Goal: Transaction & Acquisition: Book appointment/travel/reservation

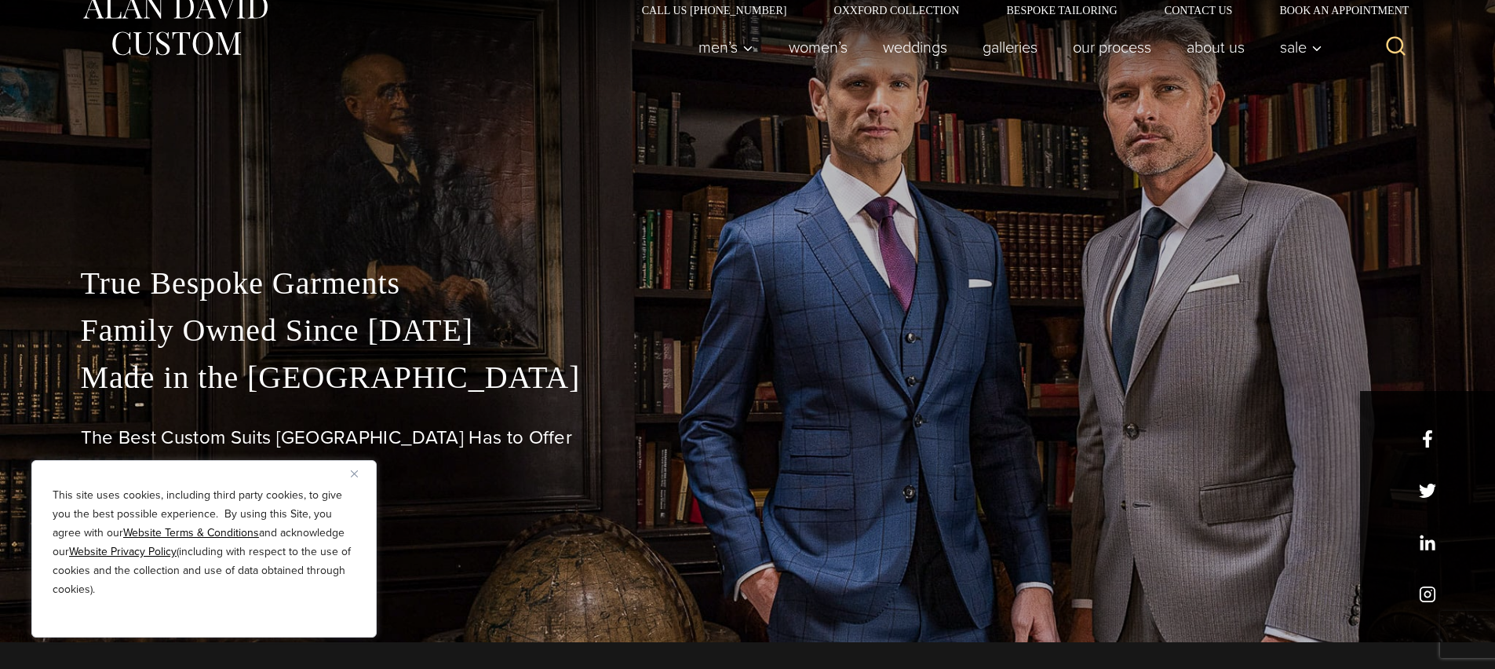
scroll to position [29, 0]
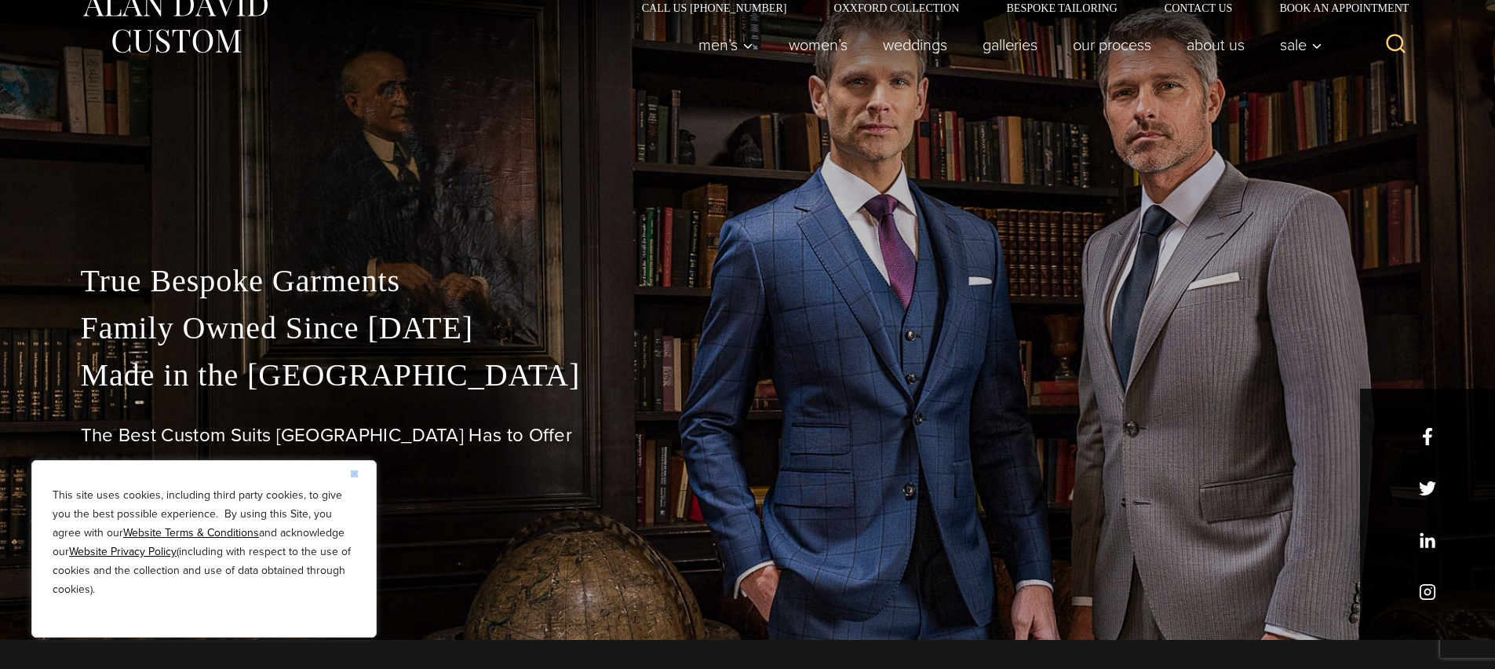
click at [350, 476] on div "This site uses cookies, including third party cookies, to give you the best pos…" at bounding box center [203, 548] width 345 height 177
click at [356, 482] on div "This site uses cookies, including third party cookies, to give you the best pos…" at bounding box center [203, 548] width 345 height 177
click at [352, 476] on img "Close" at bounding box center [354, 473] width 7 height 7
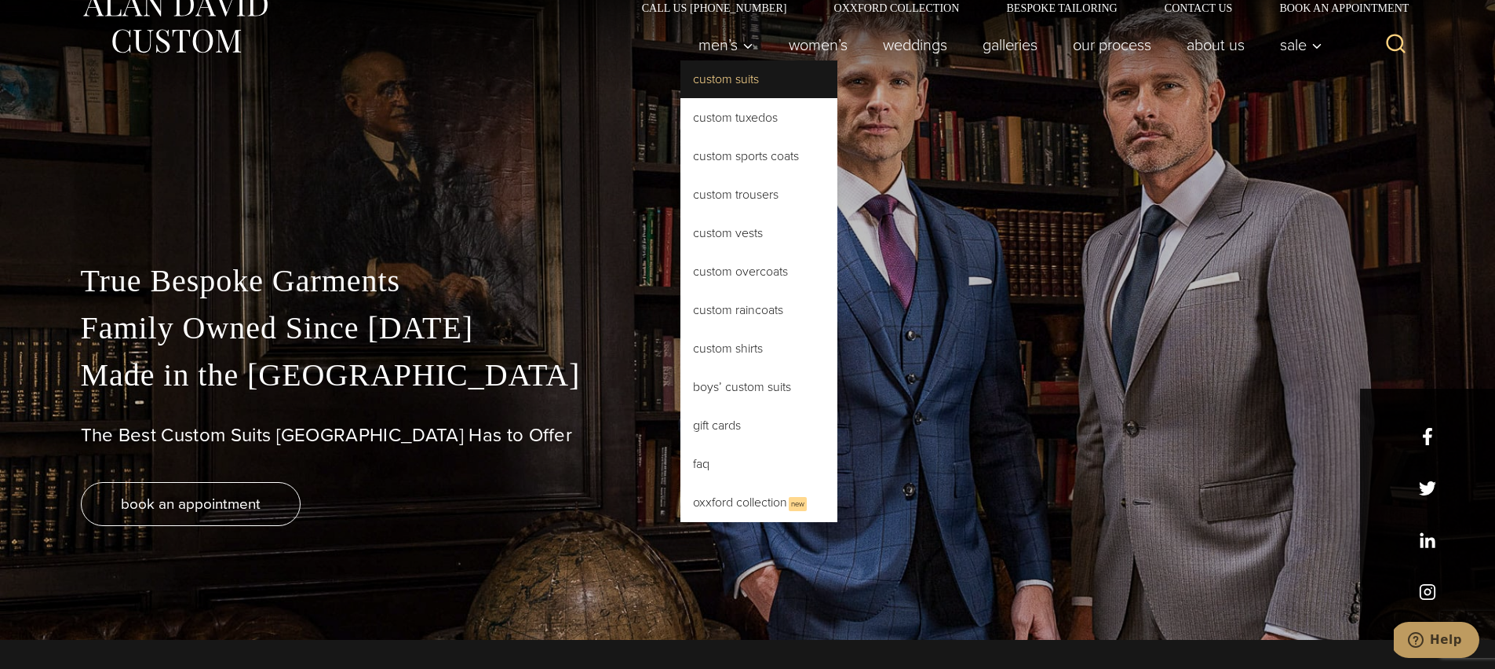
click at [736, 82] on link "Custom Suits" at bounding box center [759, 79] width 157 height 38
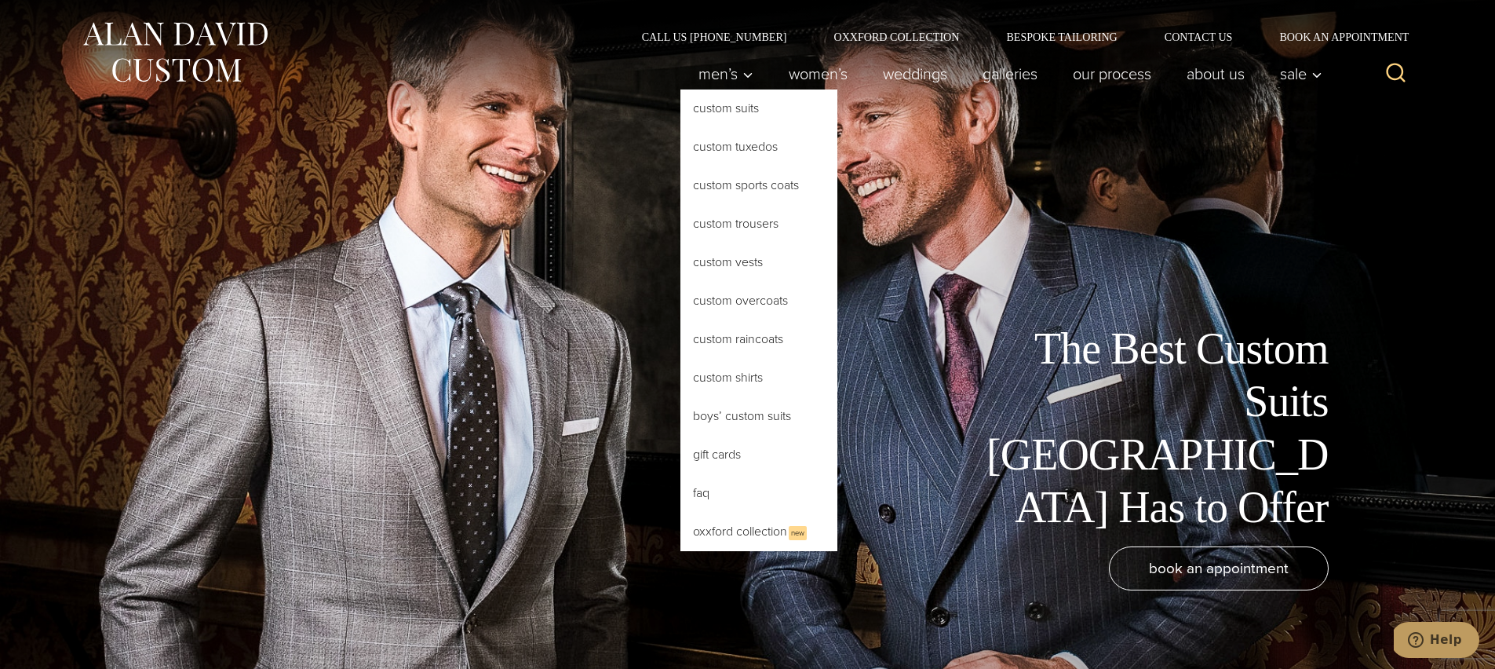
click at [739, 113] on link "Custom Suits" at bounding box center [759, 108] width 157 height 38
click at [729, 118] on link "Custom Suits" at bounding box center [759, 108] width 157 height 38
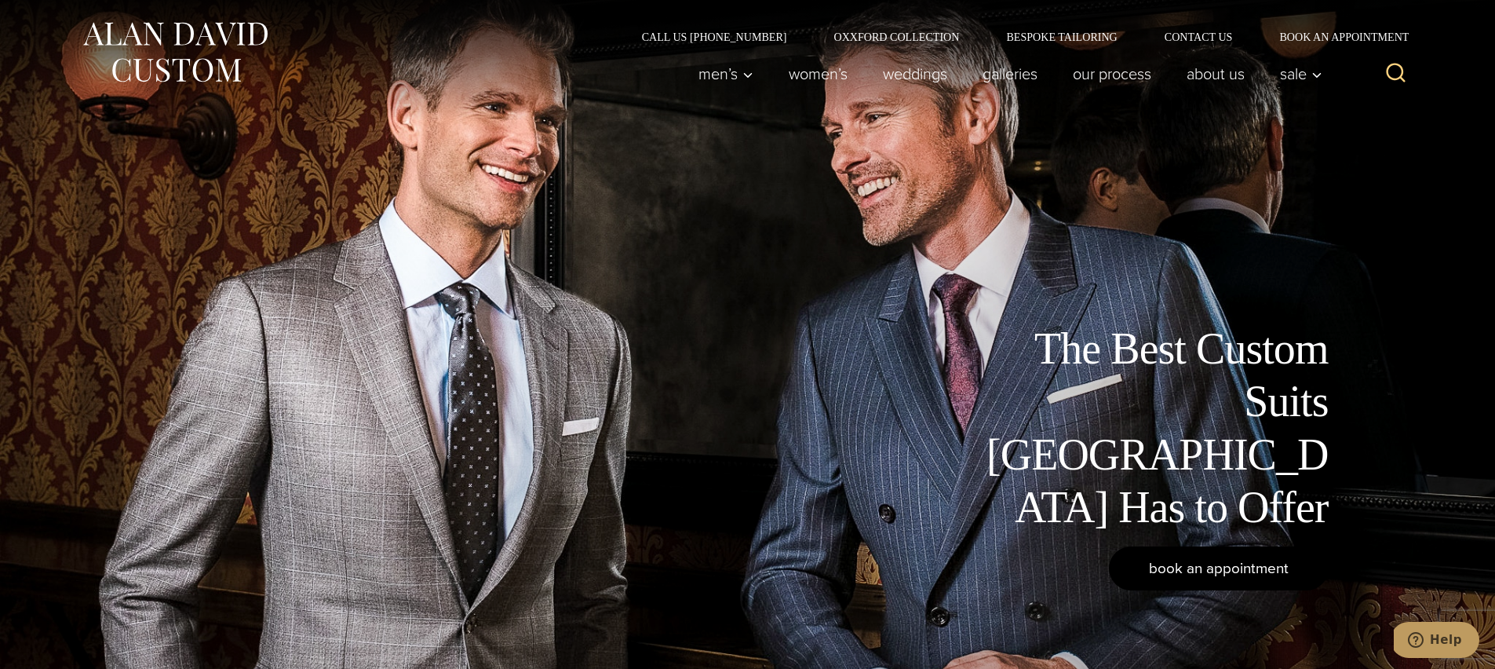
click at [1279, 557] on span "book an appointment" at bounding box center [1219, 568] width 140 height 23
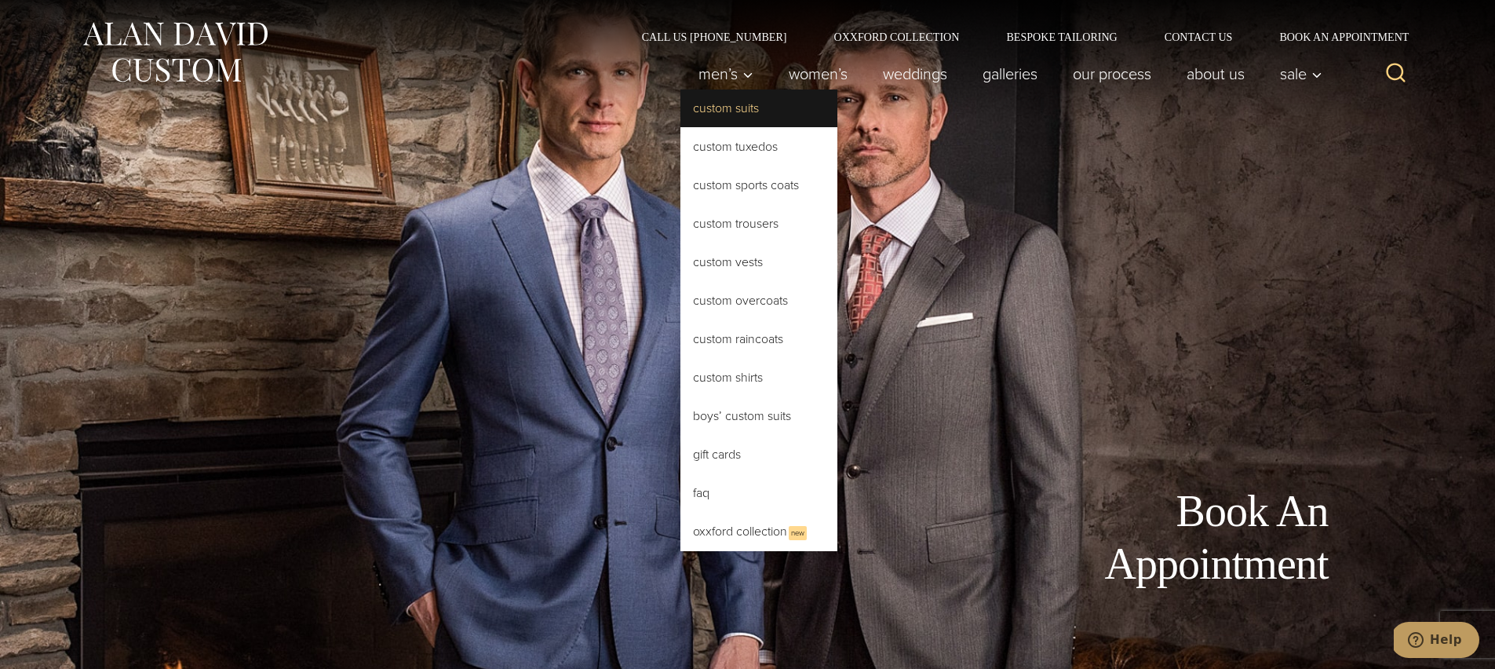
click at [728, 112] on link "Custom Suits" at bounding box center [759, 108] width 157 height 38
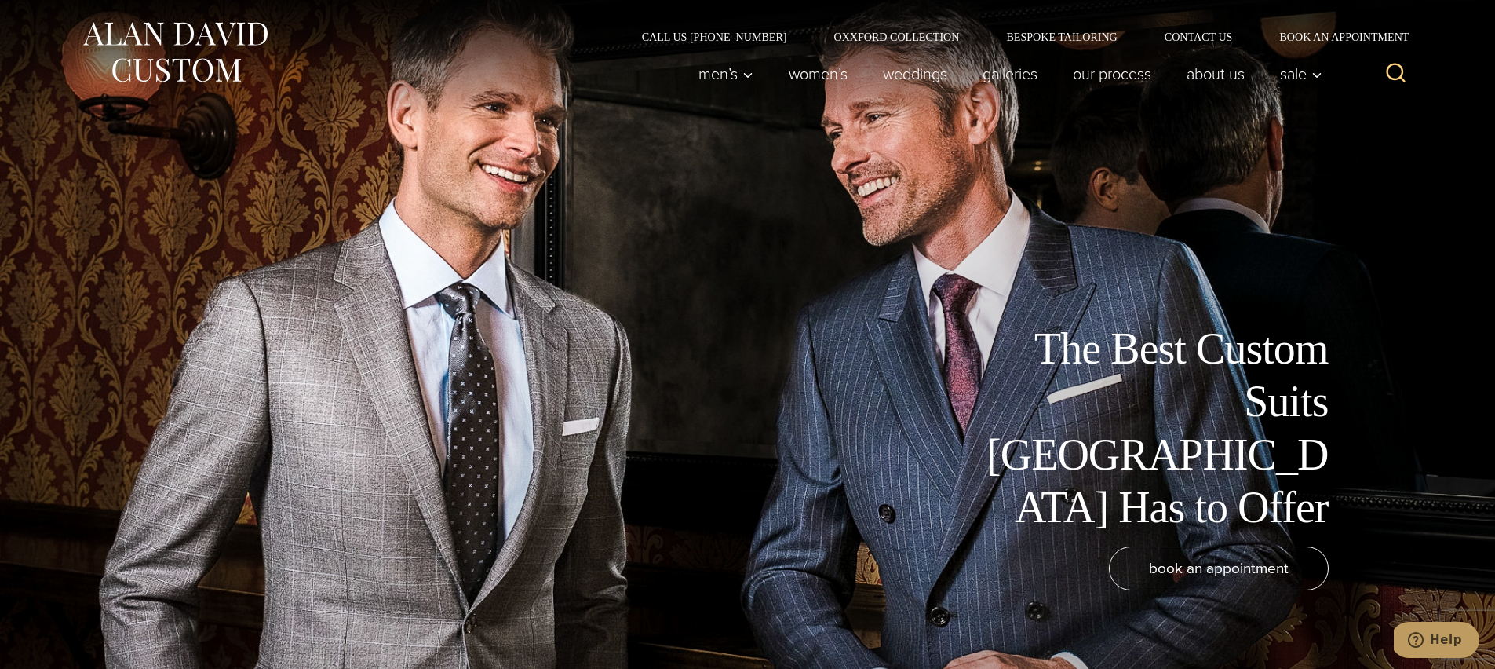
drag, startPoint x: 349, startPoint y: 314, endPoint x: 623, endPoint y: 305, distance: 274.1
click at [623, 305] on div "The Best Custom Suits NYC Has to Offer book an appointment" at bounding box center [747, 334] width 1287 height 669
